Goal: Book appointment/travel/reservation

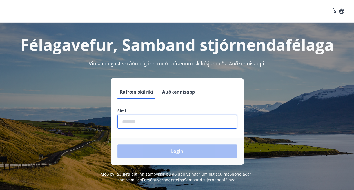
click at [201, 124] on input "phone" at bounding box center [176, 122] width 119 height 14
type input "********"
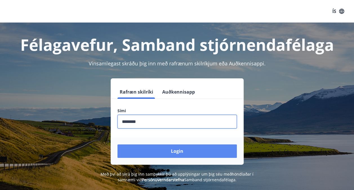
click at [180, 151] on button "Login" at bounding box center [176, 151] width 119 height 14
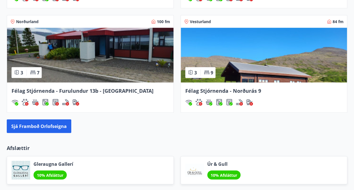
scroll to position [535, 0]
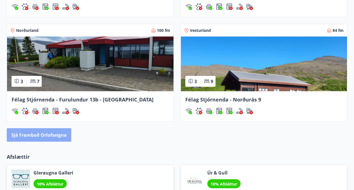
click at [57, 134] on button "Sjá framboð orlofseigna" at bounding box center [39, 135] width 64 height 14
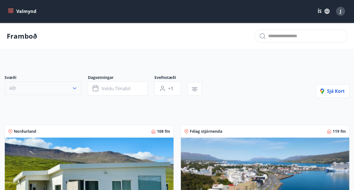
click at [76, 87] on icon "button" at bounding box center [75, 88] width 6 height 6
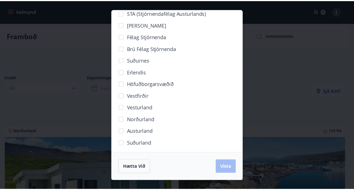
scroll to position [35, 0]
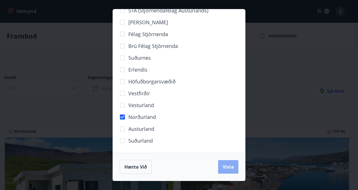
click at [226, 167] on span "Vista" at bounding box center [228, 166] width 11 height 6
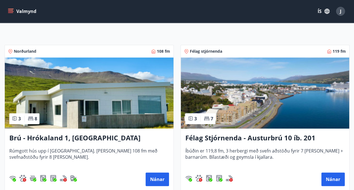
scroll to position [113, 0]
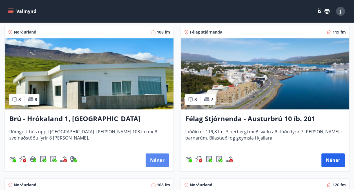
click at [159, 159] on button "Nánar" at bounding box center [156, 160] width 23 height 14
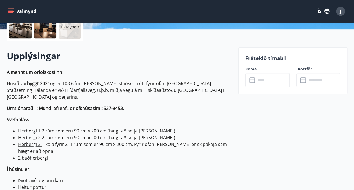
scroll to position [141, 0]
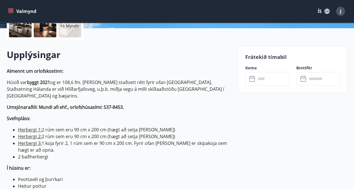
click at [266, 79] on input "text" at bounding box center [272, 79] width 33 height 14
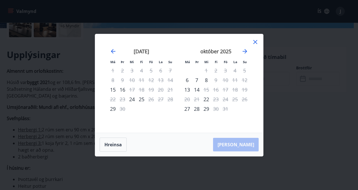
click at [255, 41] on icon at bounding box center [255, 42] width 7 height 7
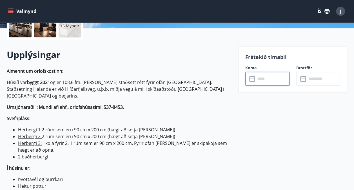
scroll to position [0, 0]
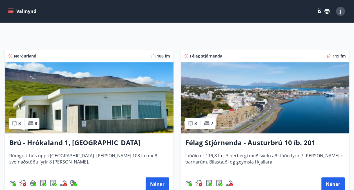
scroll to position [113, 0]
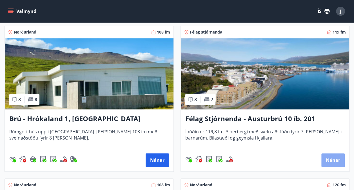
click at [330, 160] on button "Nánar" at bounding box center [332, 160] width 23 height 14
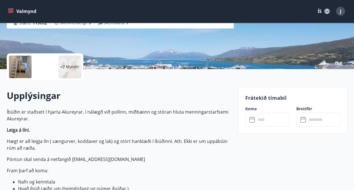
scroll to position [141, 0]
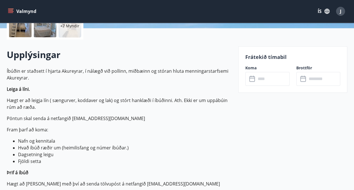
click at [259, 80] on input "text" at bounding box center [272, 79] width 33 height 14
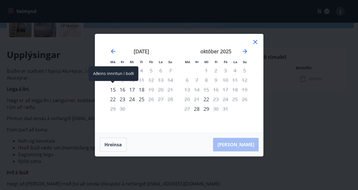
click at [115, 91] on div "15" at bounding box center [113, 90] width 10 height 10
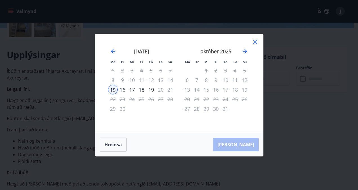
click at [131, 89] on div "17" at bounding box center [132, 90] width 10 height 10
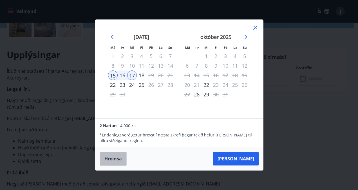
click at [111, 160] on button "Hreinsa" at bounding box center [113, 158] width 27 height 14
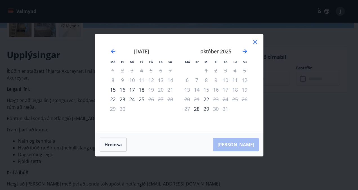
click at [255, 42] on icon at bounding box center [255, 41] width 1 height 1
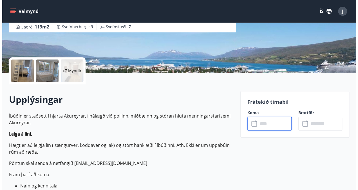
scroll to position [84, 0]
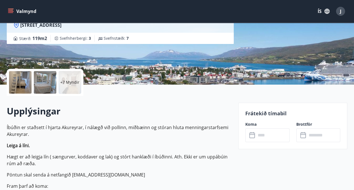
click at [21, 79] on div at bounding box center [20, 82] width 23 height 23
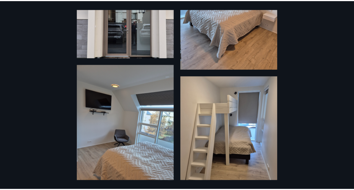
scroll to position [0, 0]
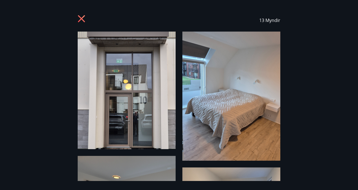
click at [82, 15] on icon at bounding box center [82, 19] width 9 height 9
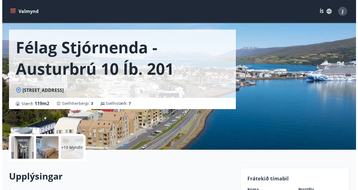
scroll to position [28, 0]
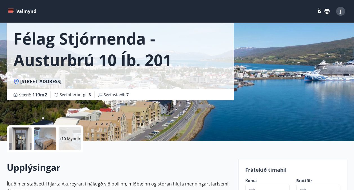
click at [25, 134] on div at bounding box center [20, 138] width 23 height 23
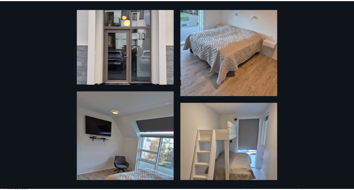
scroll to position [0, 0]
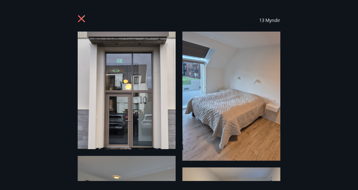
click at [81, 17] on icon at bounding box center [82, 19] width 9 height 9
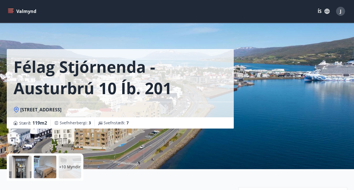
click at [13, 12] on icon "menu" at bounding box center [11, 11] width 6 height 6
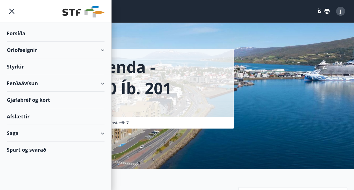
click at [22, 46] on div "Orlofseignir" at bounding box center [56, 50] width 98 height 17
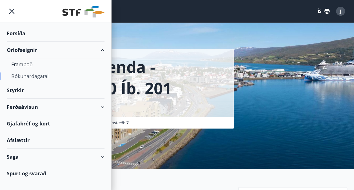
click at [26, 76] on div "Bókunardagatal" at bounding box center [55, 76] width 89 height 12
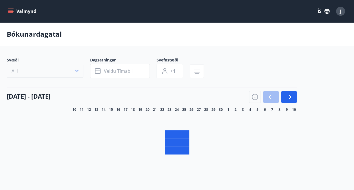
click at [77, 72] on icon "button" at bounding box center [77, 71] width 6 height 6
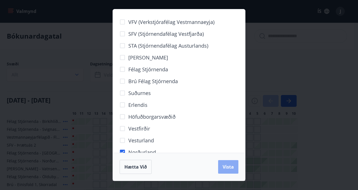
click at [227, 167] on span "Vista" at bounding box center [228, 166] width 11 height 6
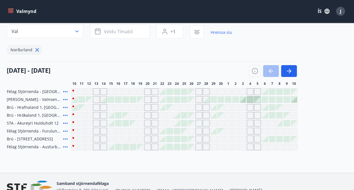
scroll to position [56, 0]
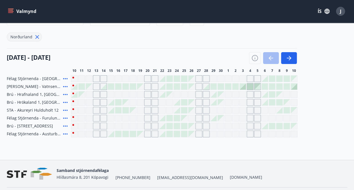
click at [68, 133] on icon at bounding box center [65, 133] width 7 height 7
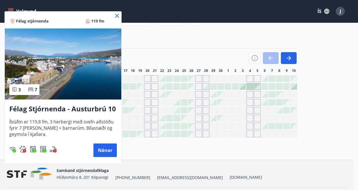
click at [115, 15] on icon at bounding box center [117, 15] width 7 height 7
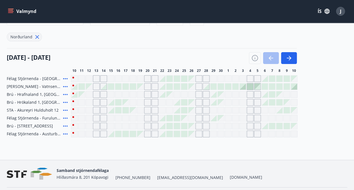
click at [67, 109] on icon at bounding box center [65, 110] width 7 height 7
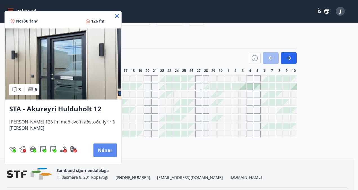
click at [102, 149] on button "Nánar" at bounding box center [104, 150] width 23 height 14
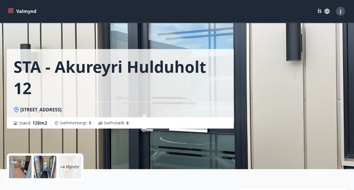
click at [45, 162] on div at bounding box center [45, 166] width 23 height 23
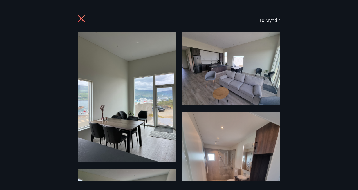
click at [82, 17] on icon at bounding box center [82, 19] width 9 height 9
